Goal: Navigation & Orientation: Understand site structure

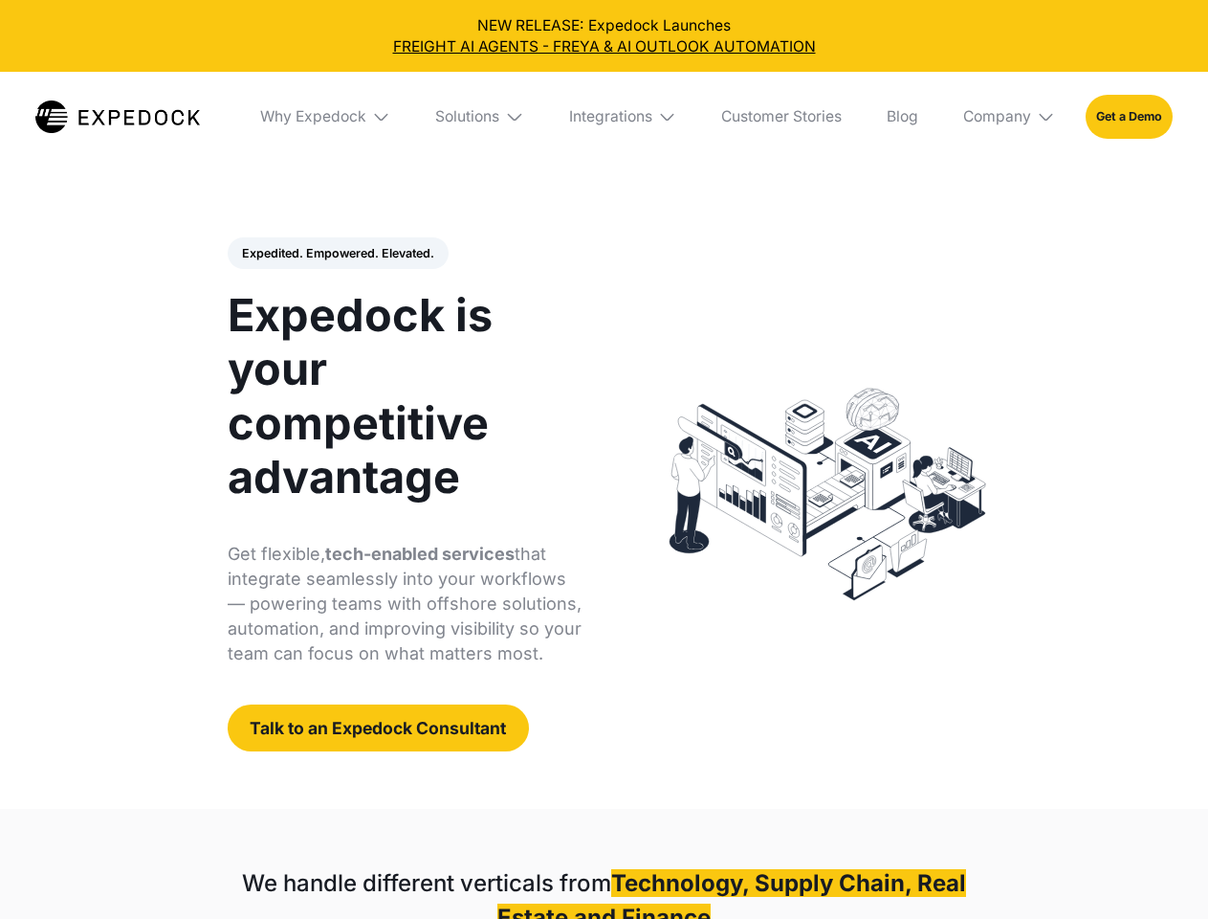
select select
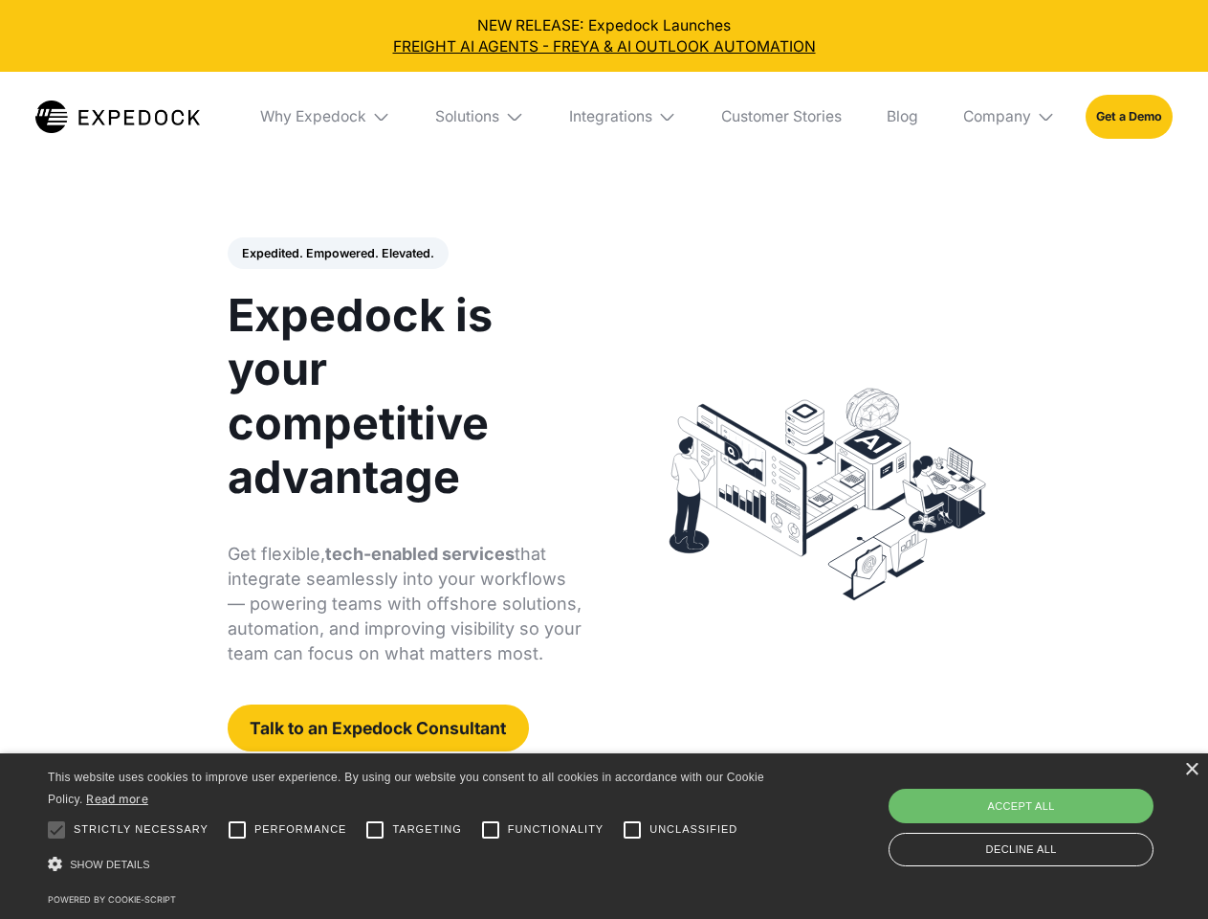
click at [604, 117] on div "Integrations" at bounding box center [610, 116] width 83 height 19
click at [326, 117] on div "Why Expedock" at bounding box center [297, 116] width 106 height 19
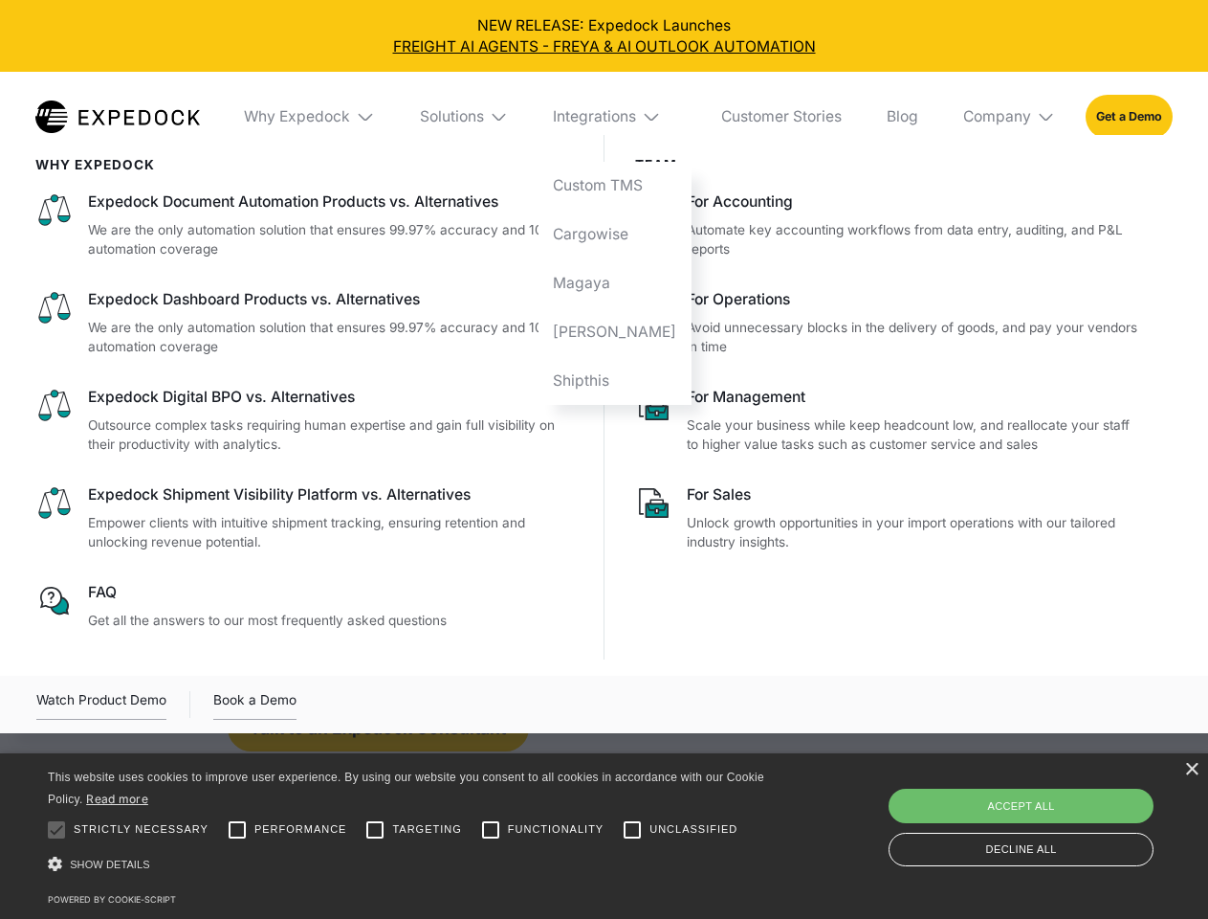
click at [481, 117] on div "Solutions" at bounding box center [452, 116] width 64 height 19
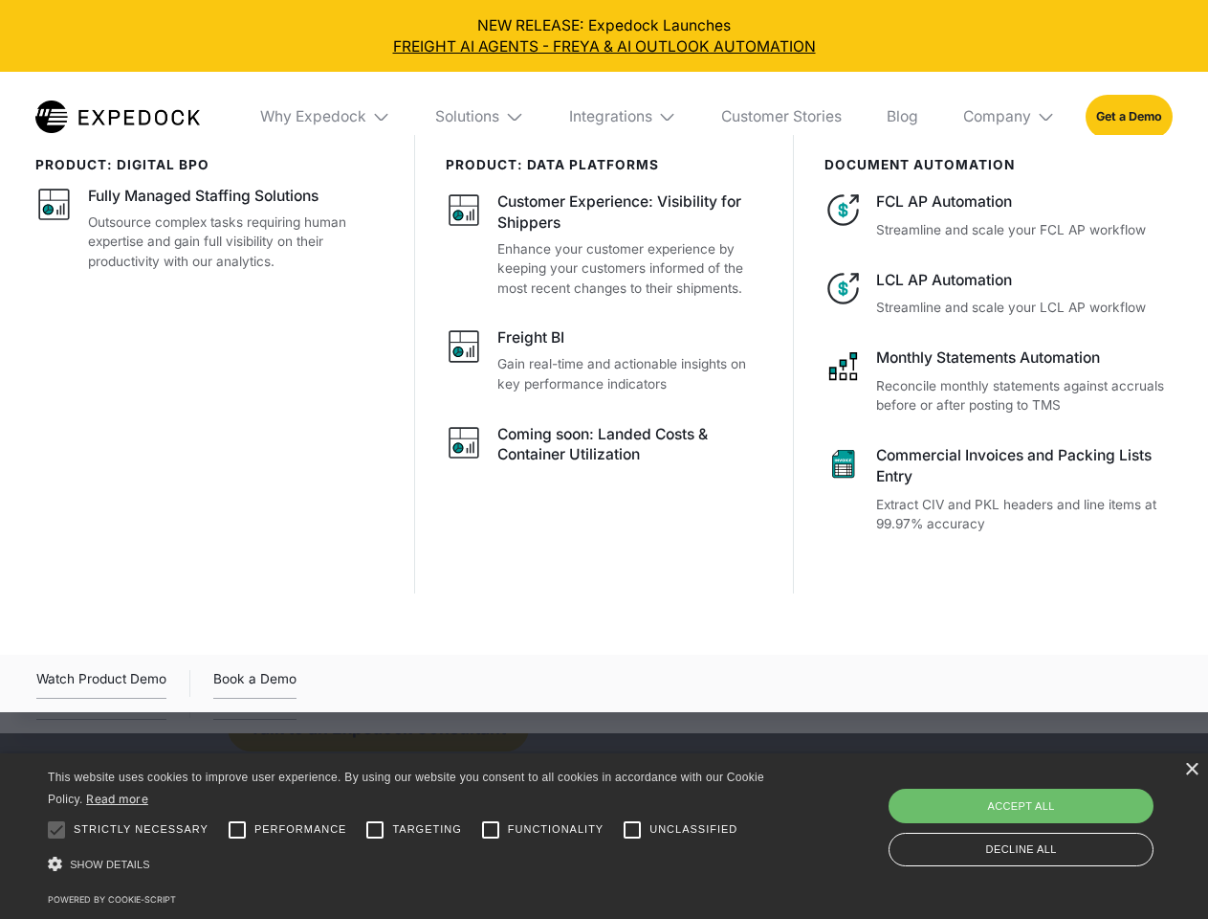
click at [624, 117] on div "Integrations" at bounding box center [610, 116] width 83 height 19
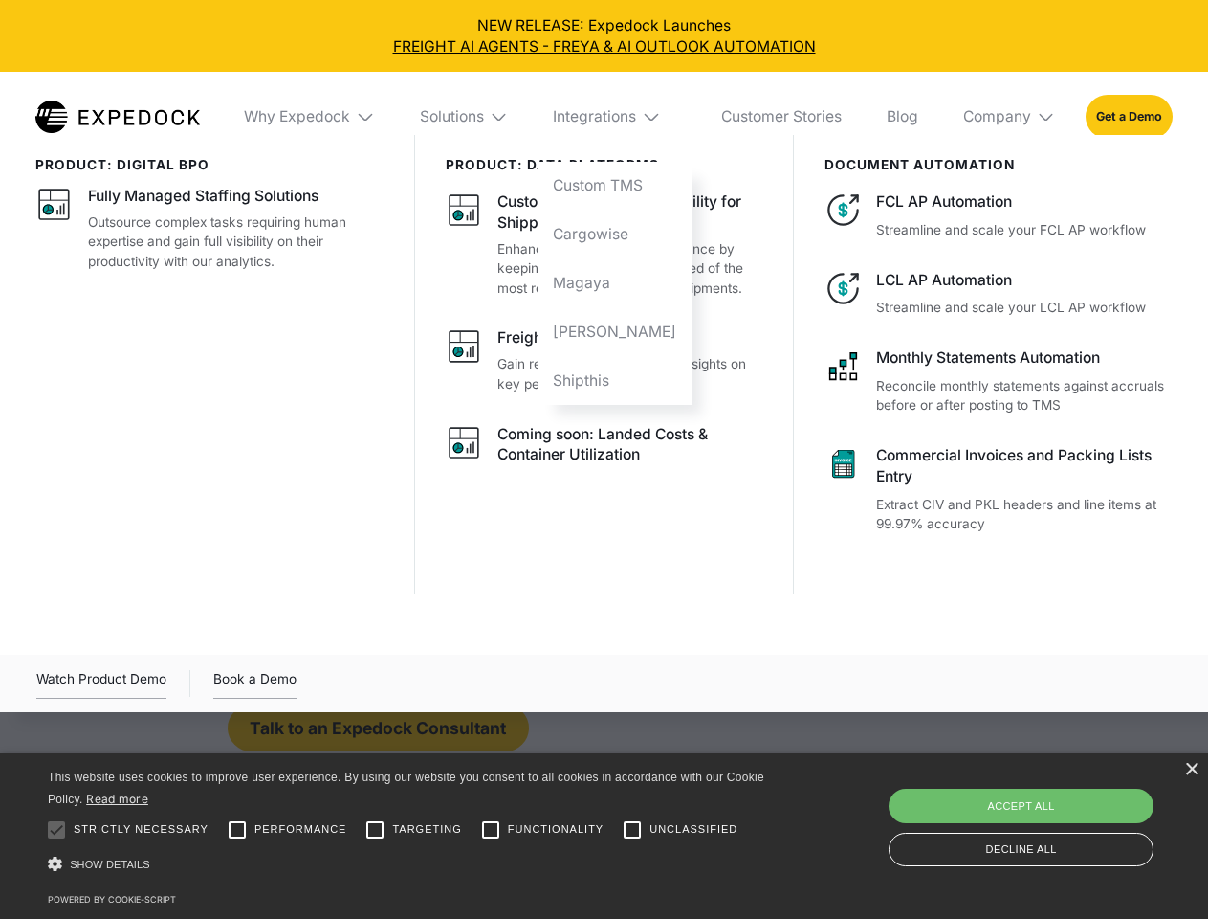
click at [1010, 117] on div "Company" at bounding box center [998, 116] width 68 height 19
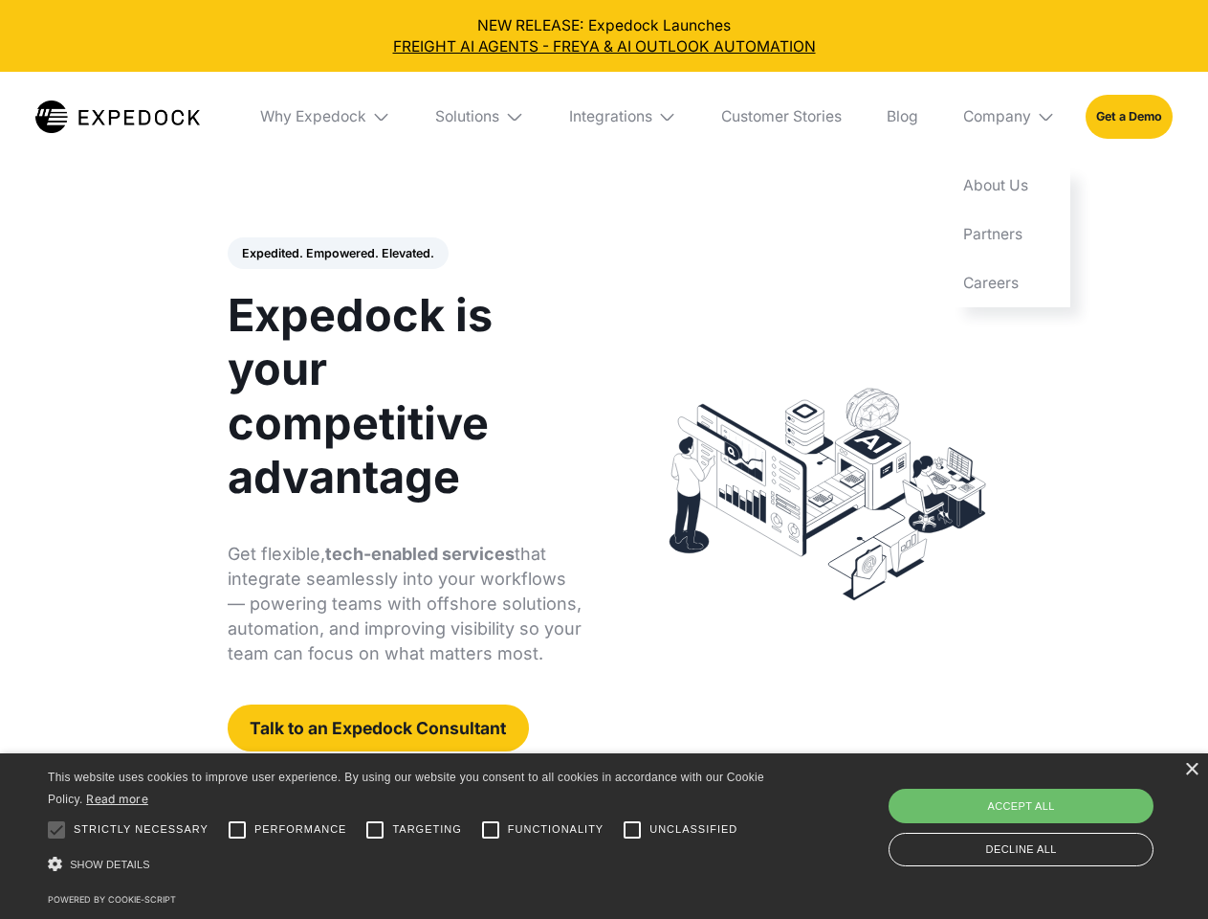
click at [337, 254] on div "Expedited. Empowered. Elevated. Automate Freight Document Extraction at 99.97% …" at bounding box center [405, 494] width 355 height 515
click at [56, 830] on div at bounding box center [56, 829] width 38 height 38
click at [237, 830] on input "Performance" at bounding box center [237, 829] width 38 height 38
checkbox input "true"
click at [375, 830] on input "Targeting" at bounding box center [375, 829] width 38 height 38
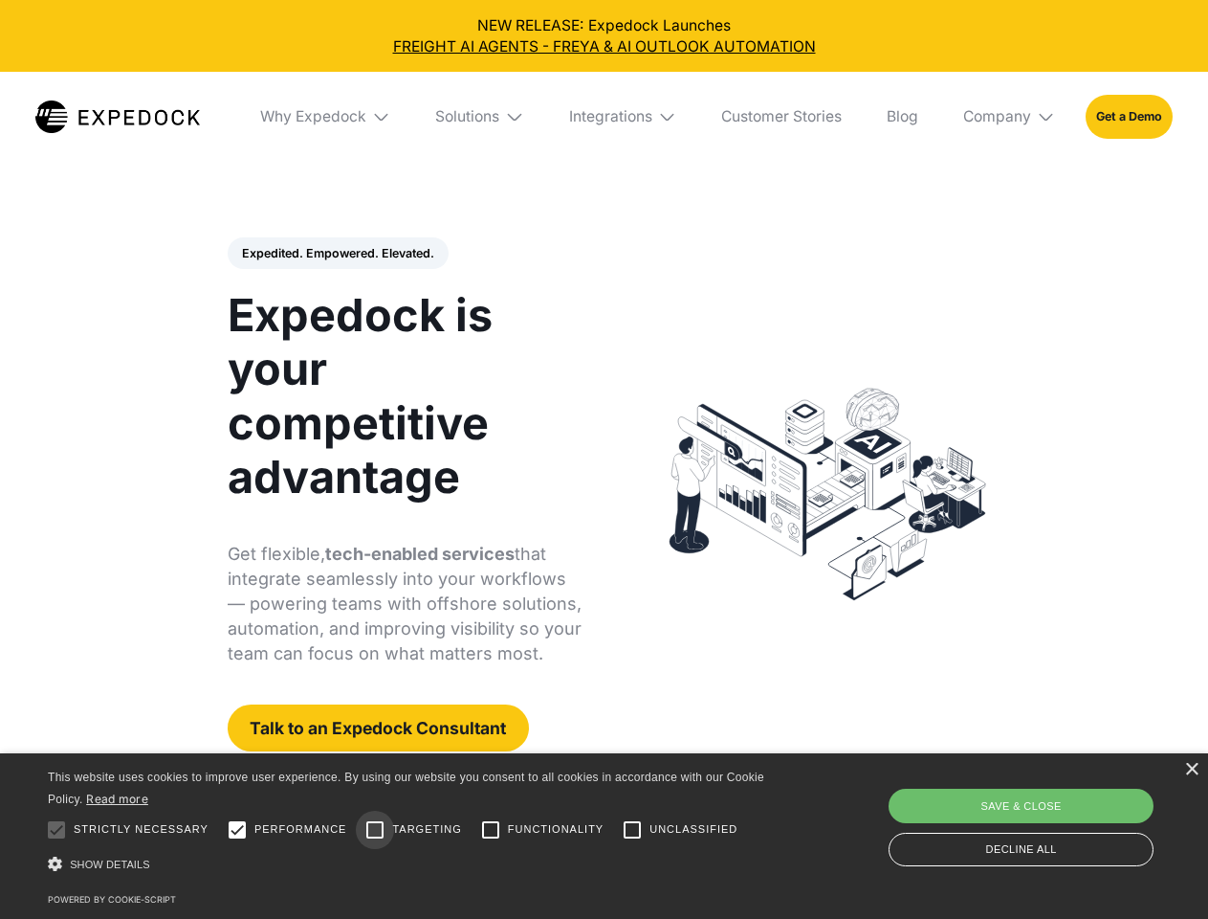
checkbox input "true"
click at [491, 830] on input "Functionality" at bounding box center [491, 829] width 38 height 38
checkbox input "true"
